Goal: Information Seeking & Learning: Learn about a topic

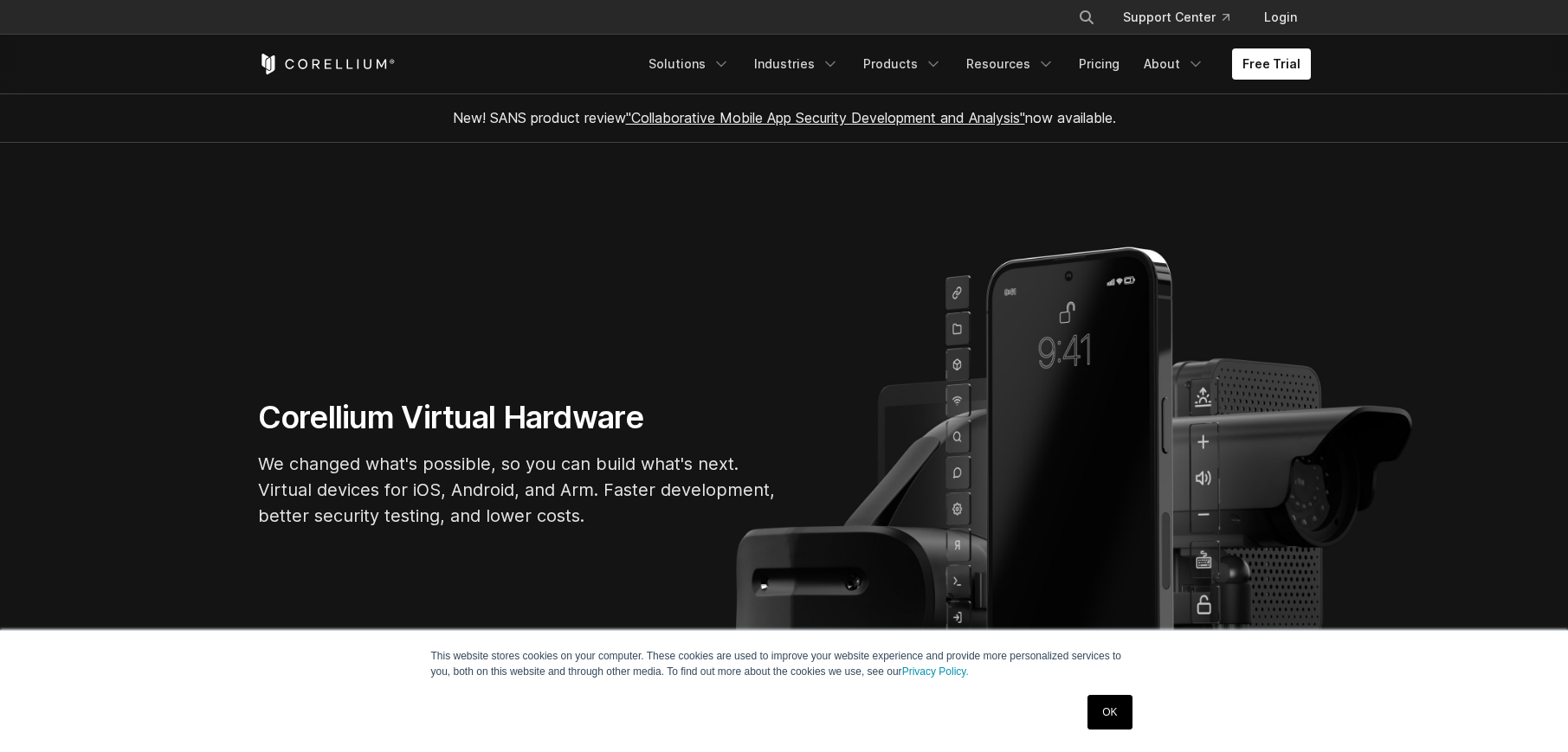
click at [1103, 723] on link "OK" at bounding box center [1109, 713] width 44 height 35
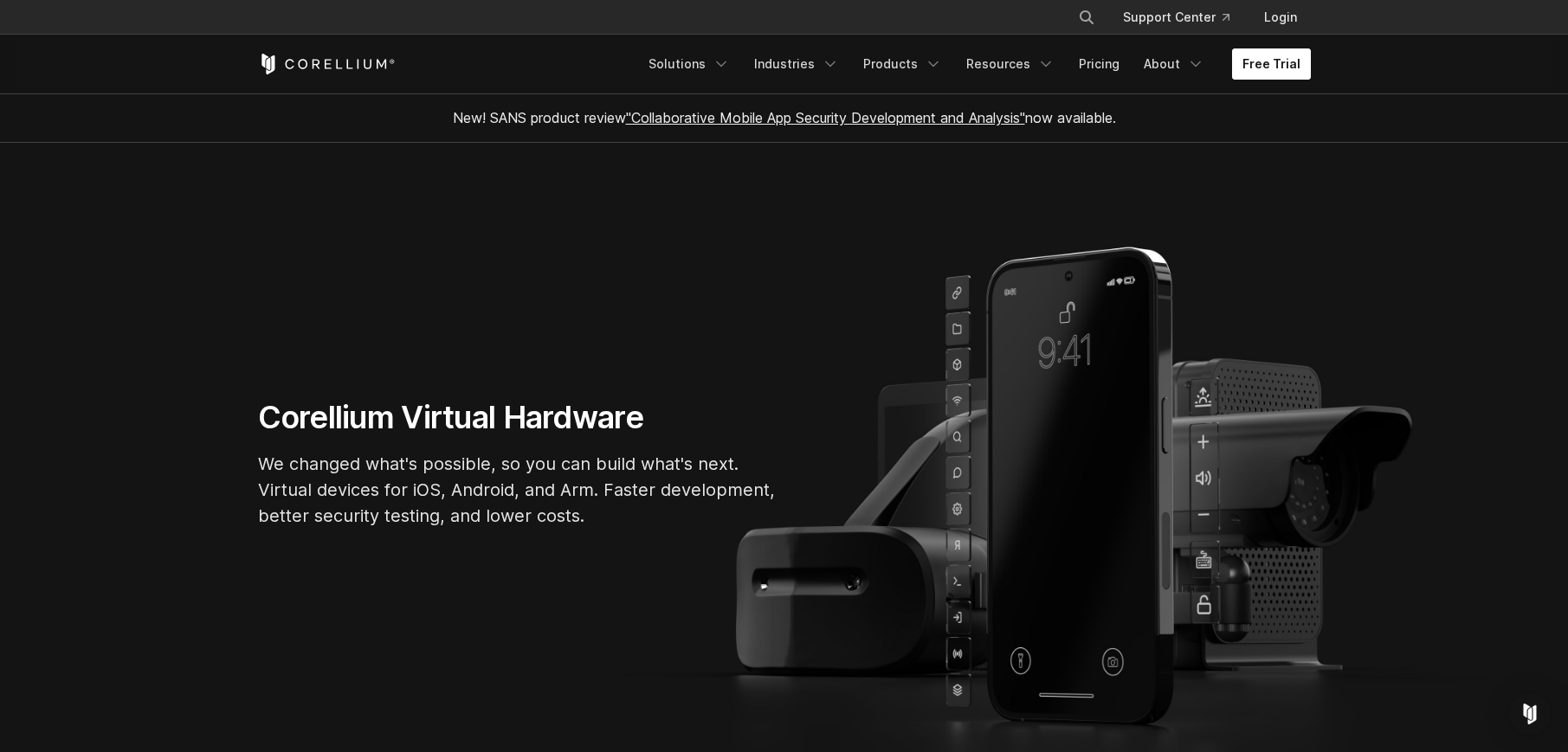
click at [1268, 70] on link "Free Trial" at bounding box center [1271, 64] width 78 height 31
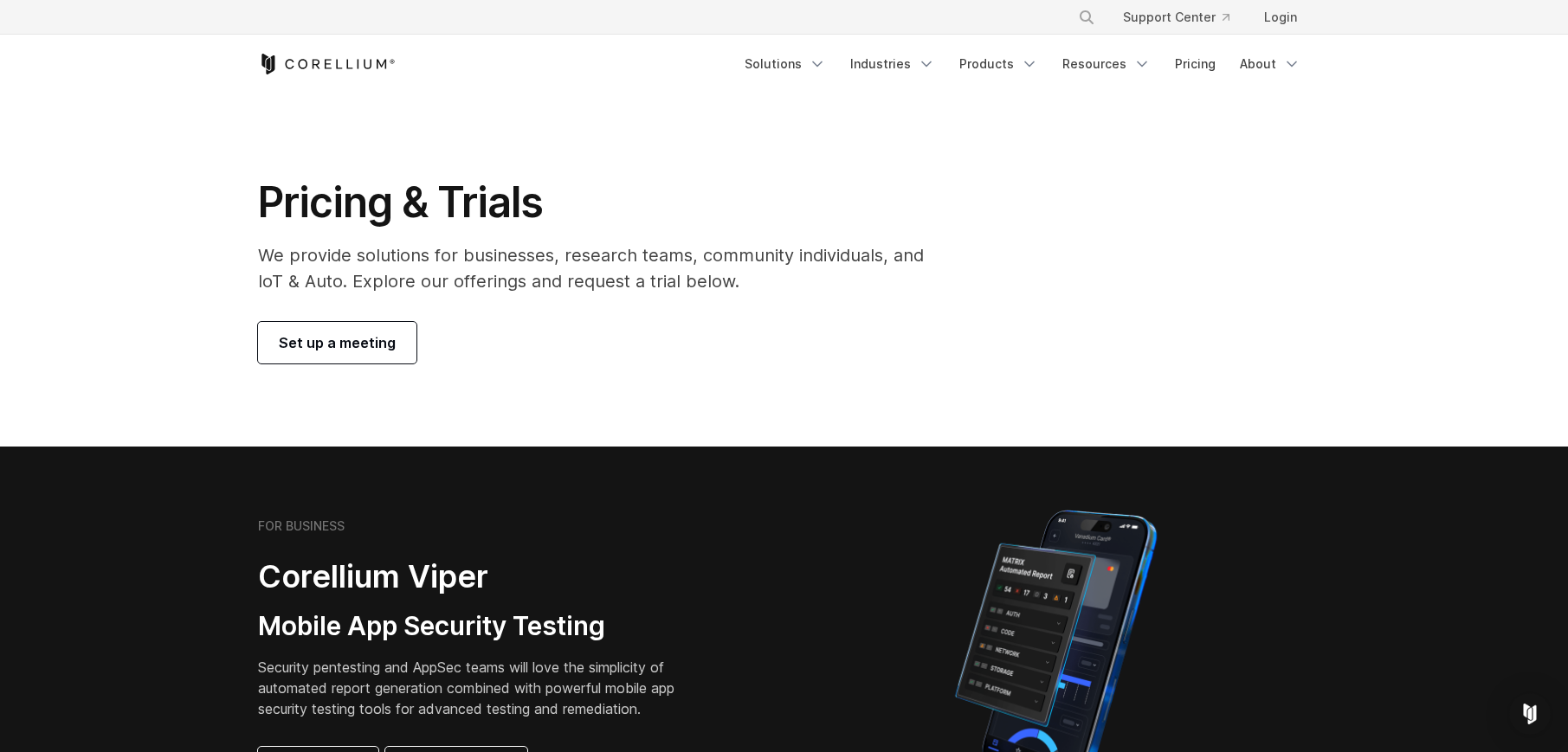
click at [357, 329] on link "Set up a meeting" at bounding box center [338, 343] width 159 height 42
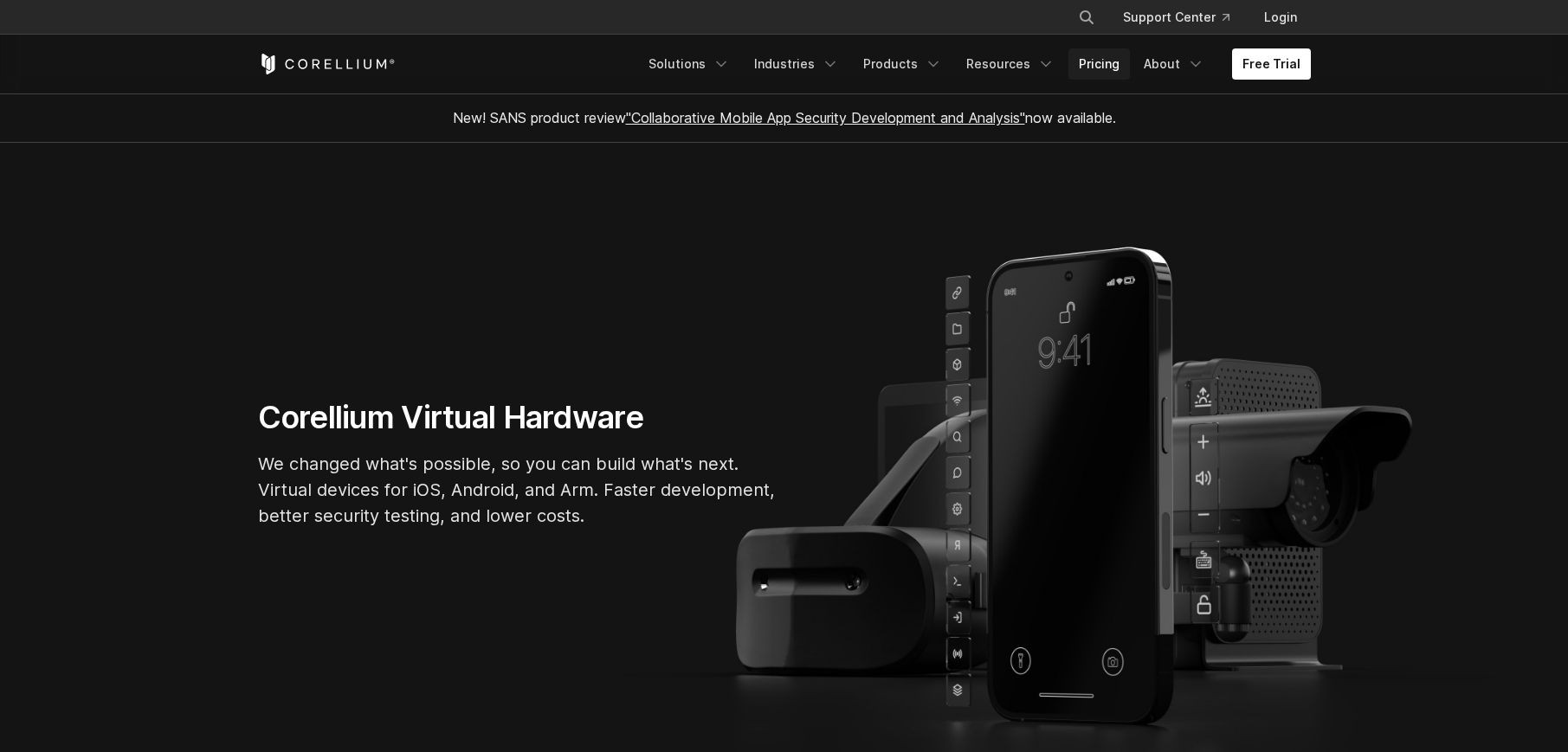
click at [1092, 59] on link "Pricing" at bounding box center [1098, 64] width 61 height 31
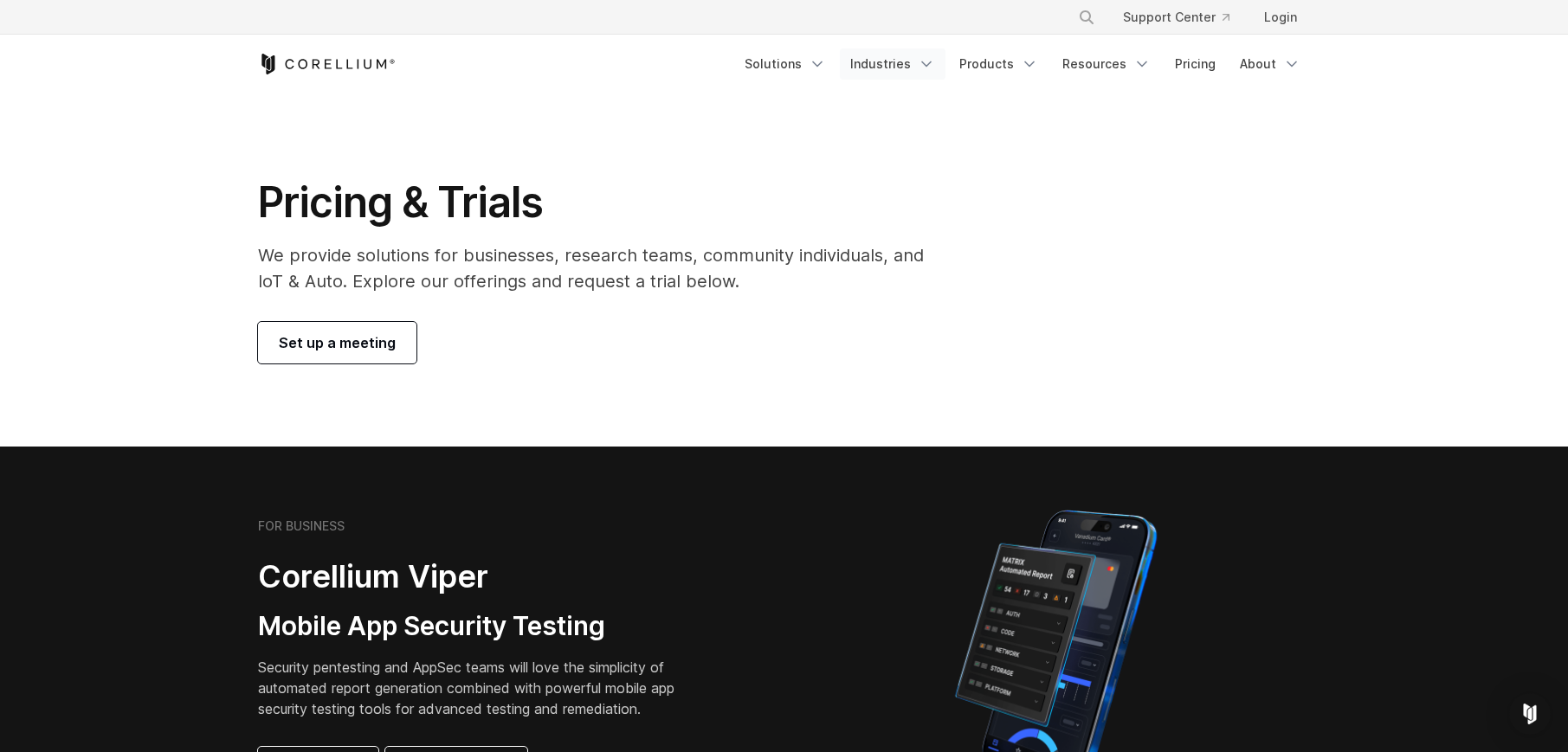
click at [886, 68] on link "Industries" at bounding box center [893, 64] width 106 height 31
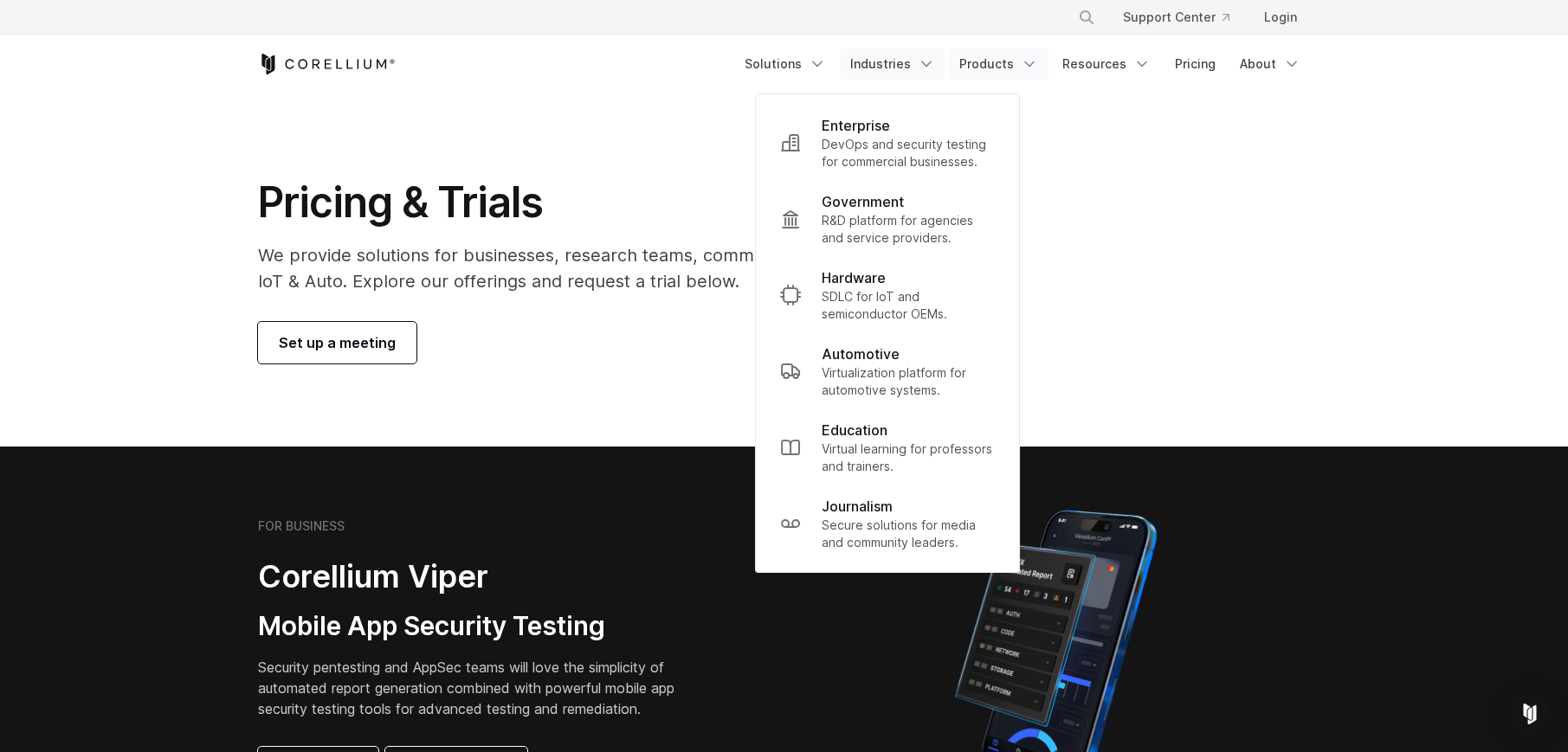
click at [969, 62] on link "Products" at bounding box center [998, 64] width 99 height 31
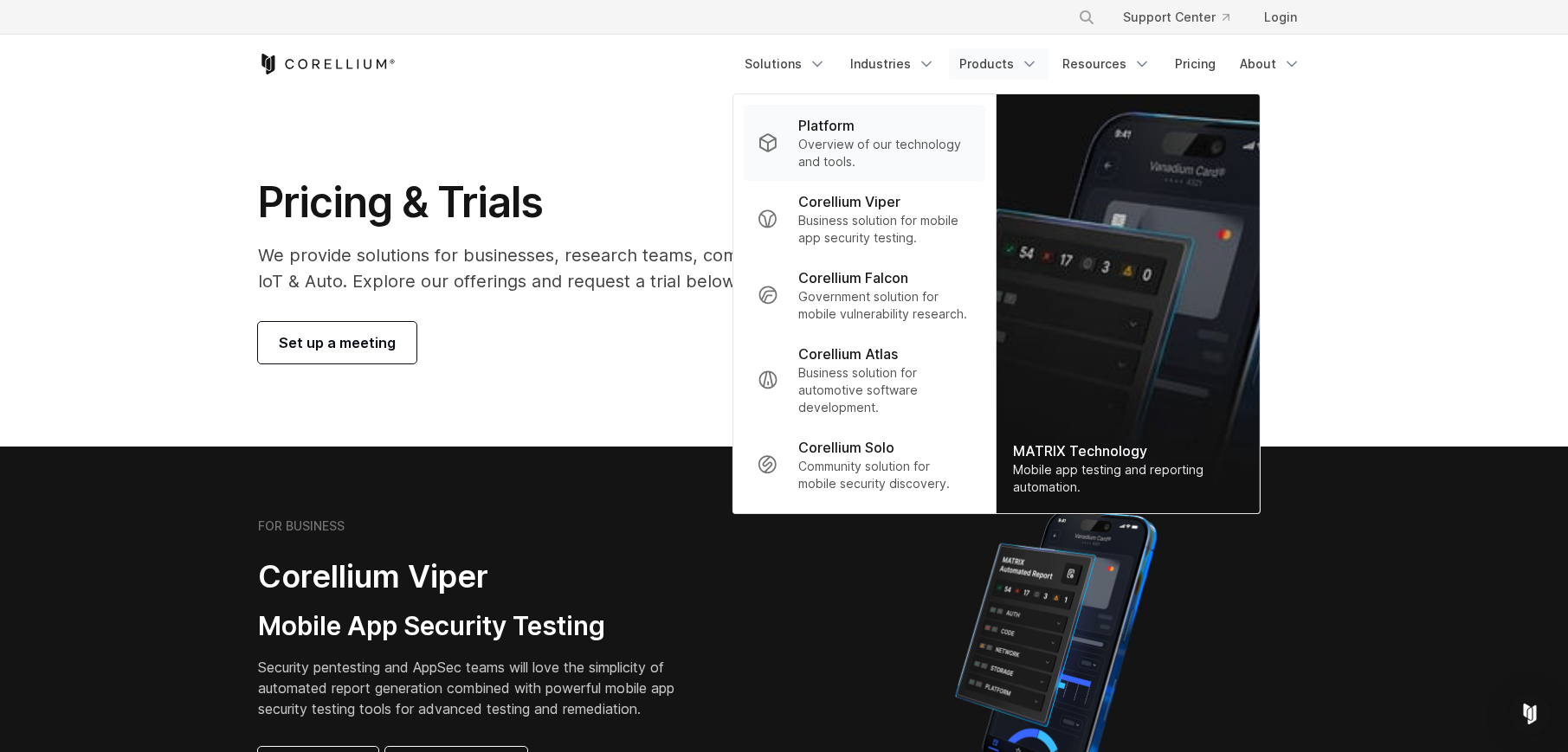
click at [871, 130] on div "Platform" at bounding box center [883, 125] width 172 height 21
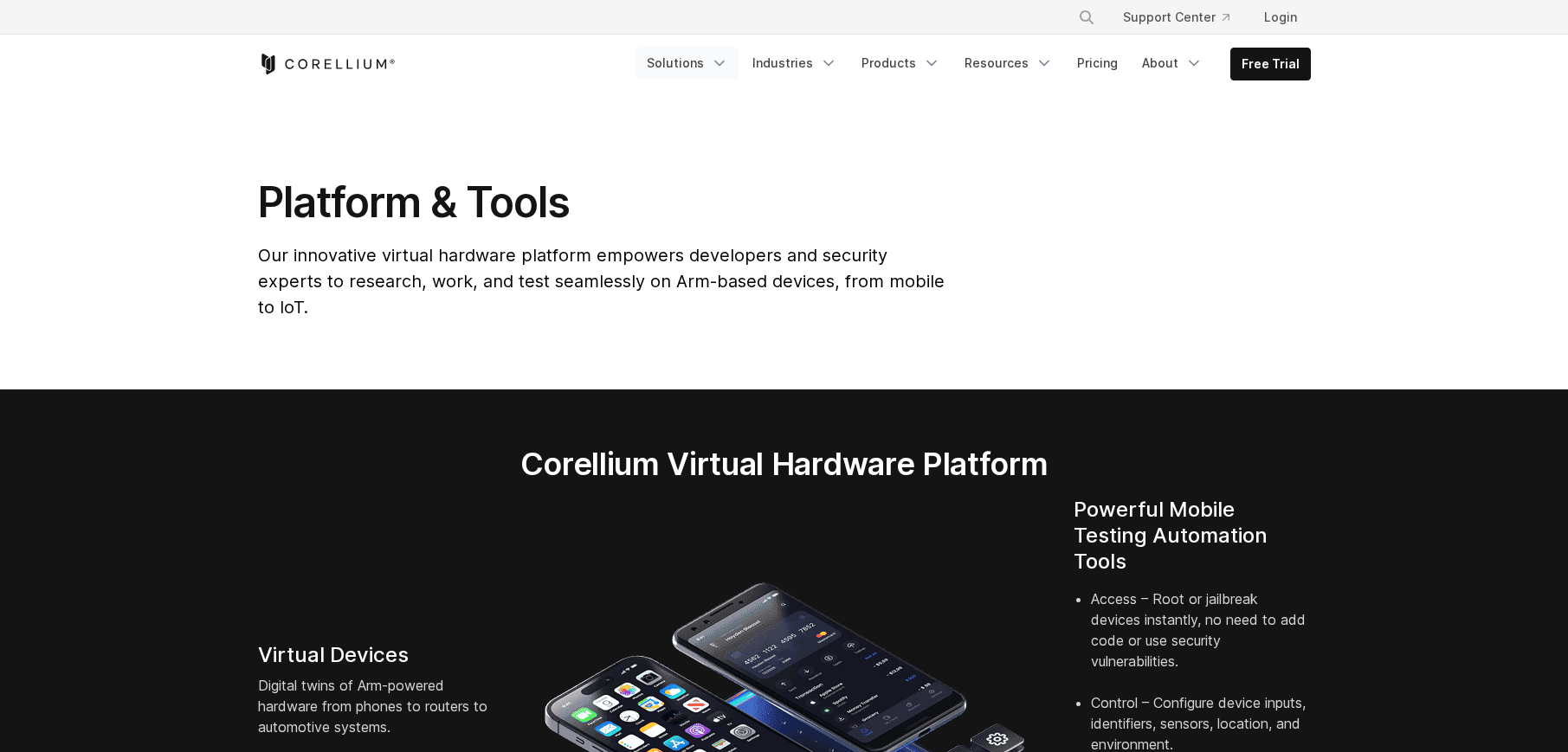
drag, startPoint x: 0, startPoint y: 0, endPoint x: 673, endPoint y: 61, distance: 675.8
click at [673, 61] on link "Solutions" at bounding box center [687, 63] width 102 height 31
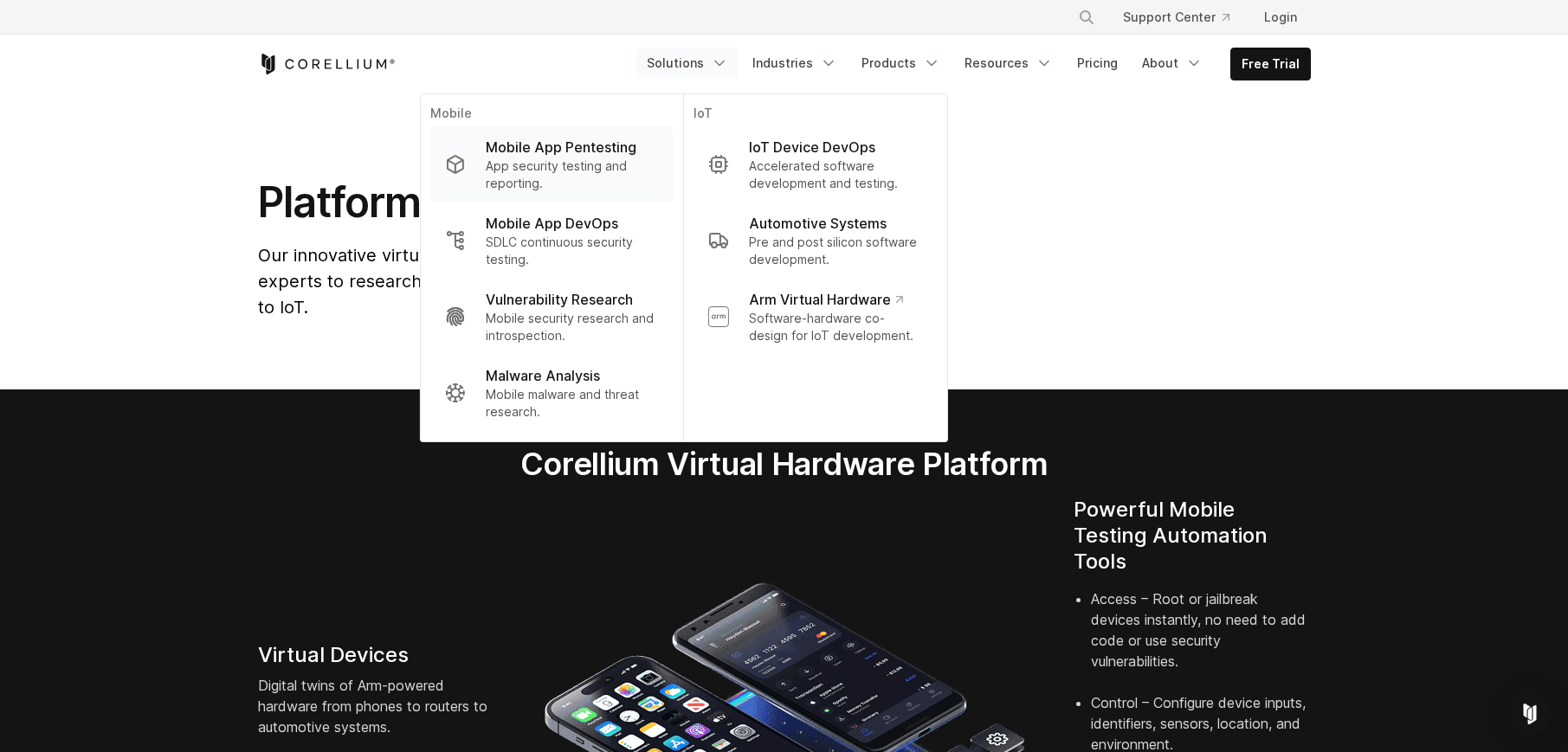
click at [613, 134] on link "Mobile App Pentesting App security testing and reporting." at bounding box center [550, 163] width 242 height 76
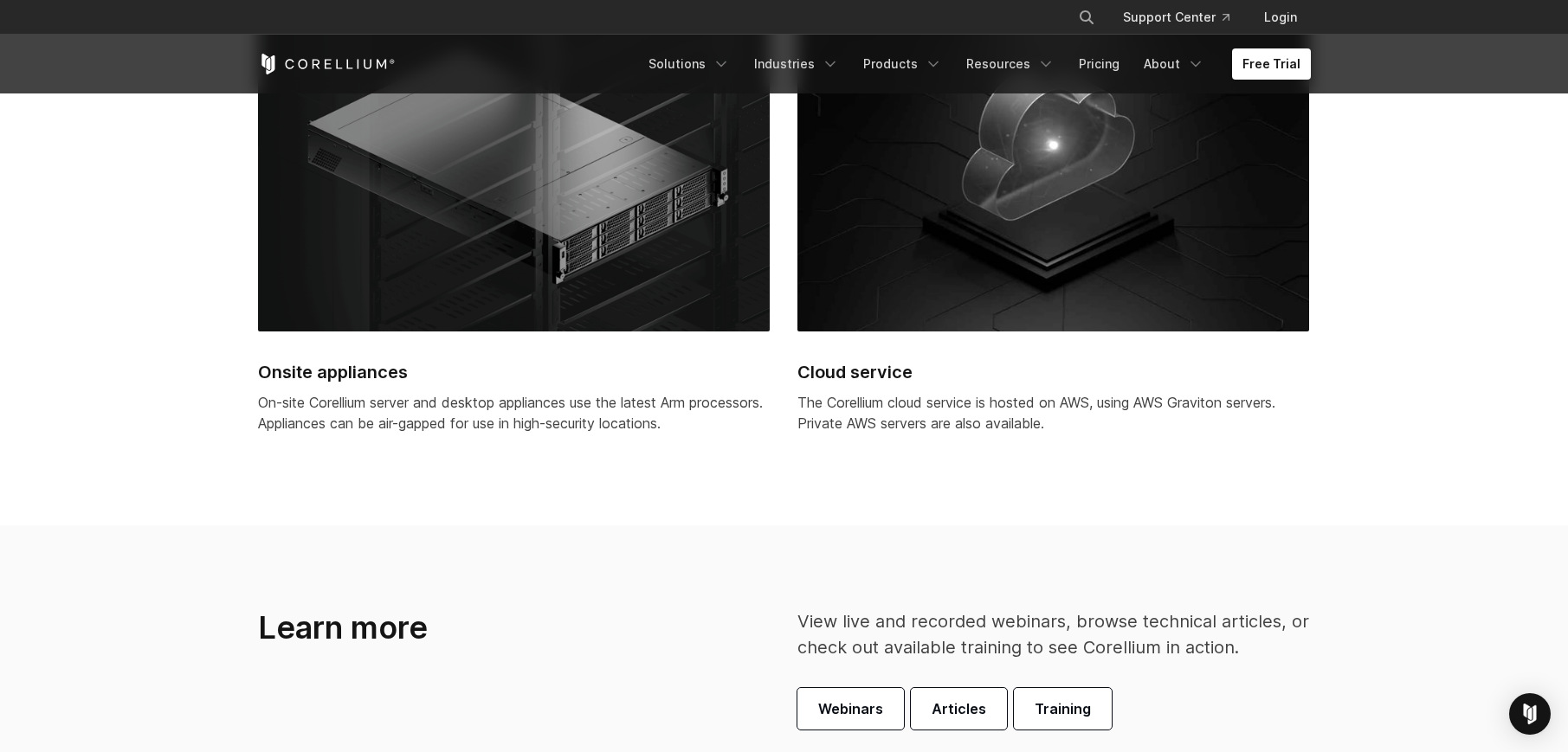
scroll to position [3858, 0]
